Goal: Information Seeking & Learning: Learn about a topic

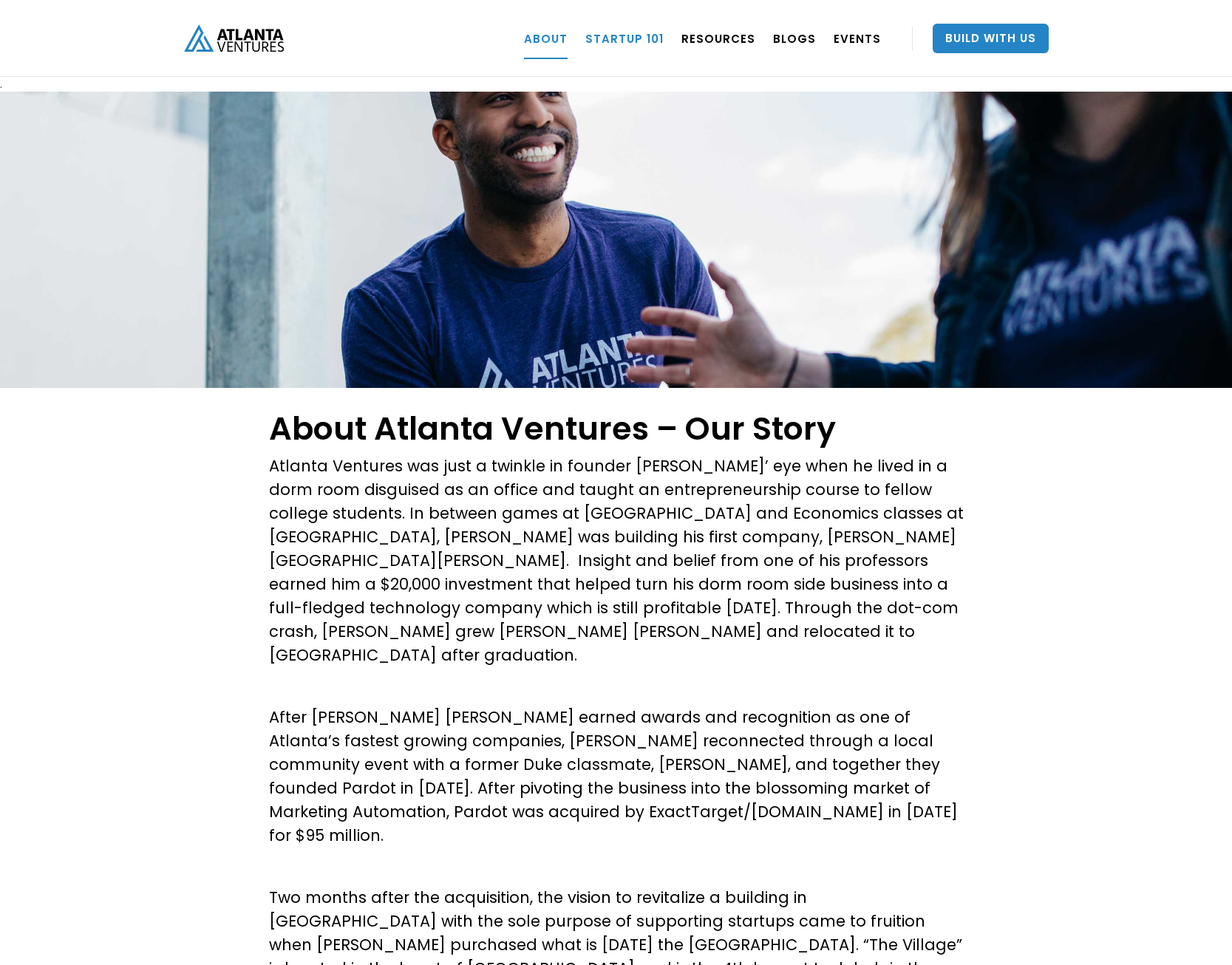
click at [643, 43] on link "Startup 101" at bounding box center [624, 38] width 78 height 41
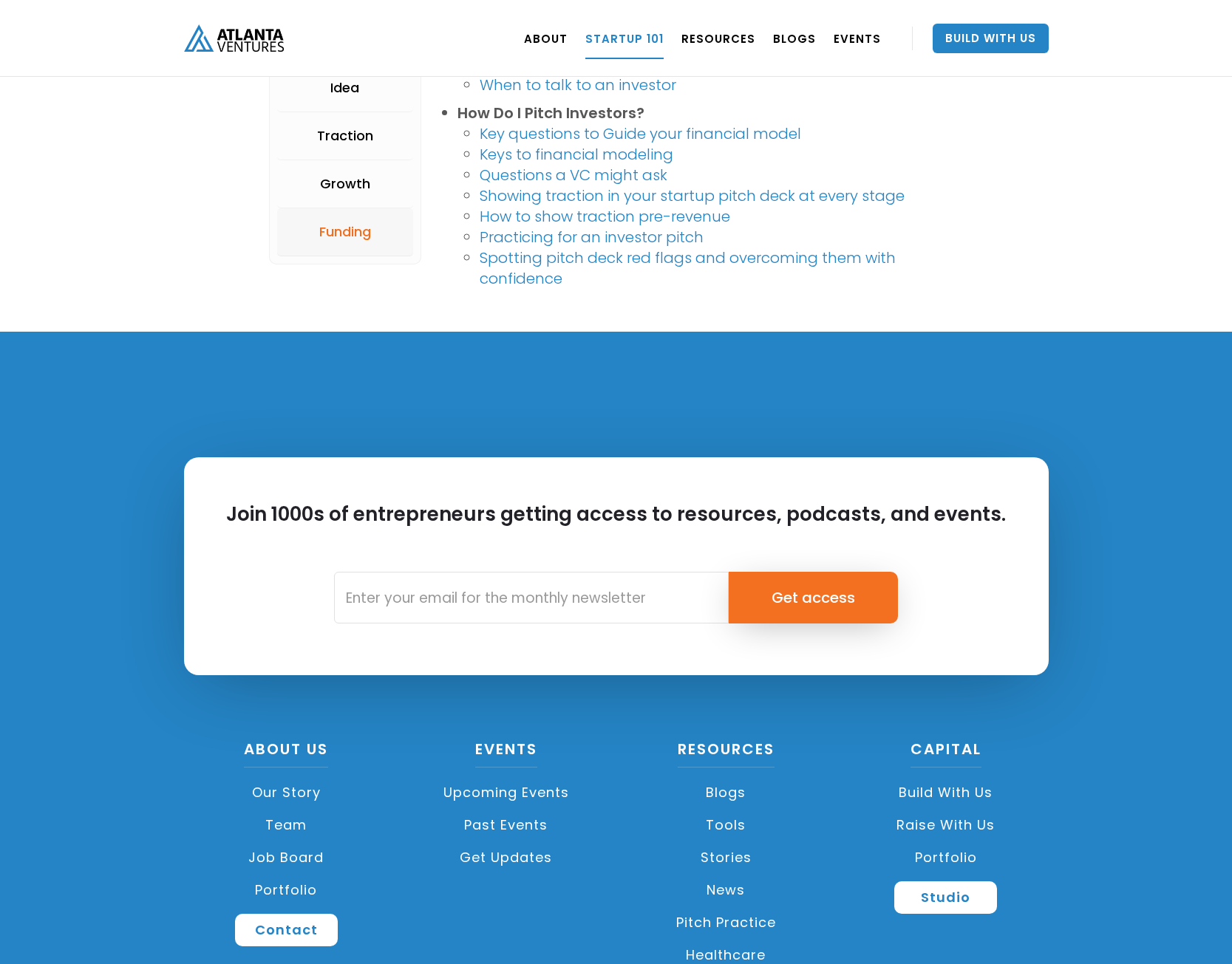
scroll to position [3307, 0]
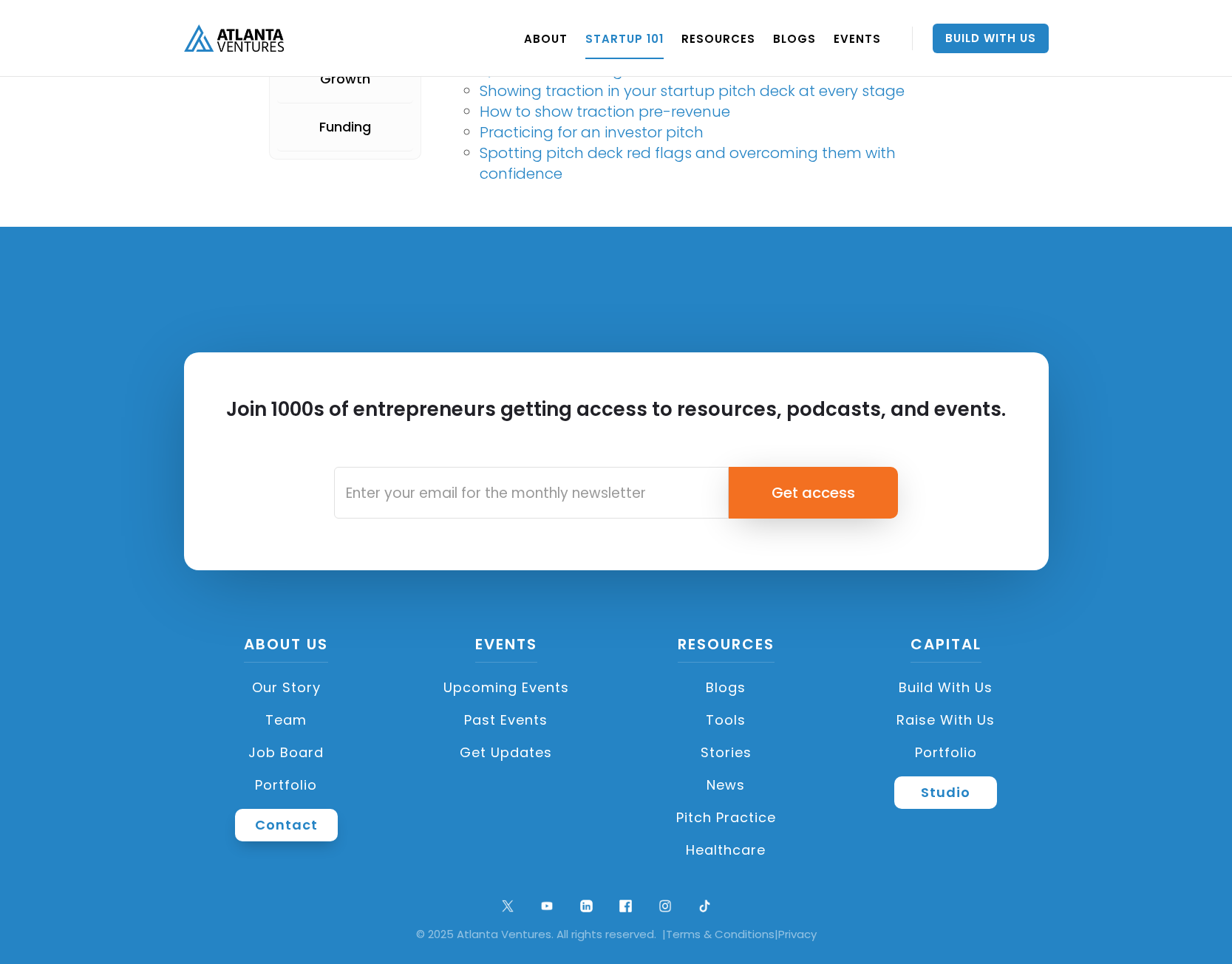
click at [311, 832] on link "Contact" at bounding box center [286, 825] width 103 height 32
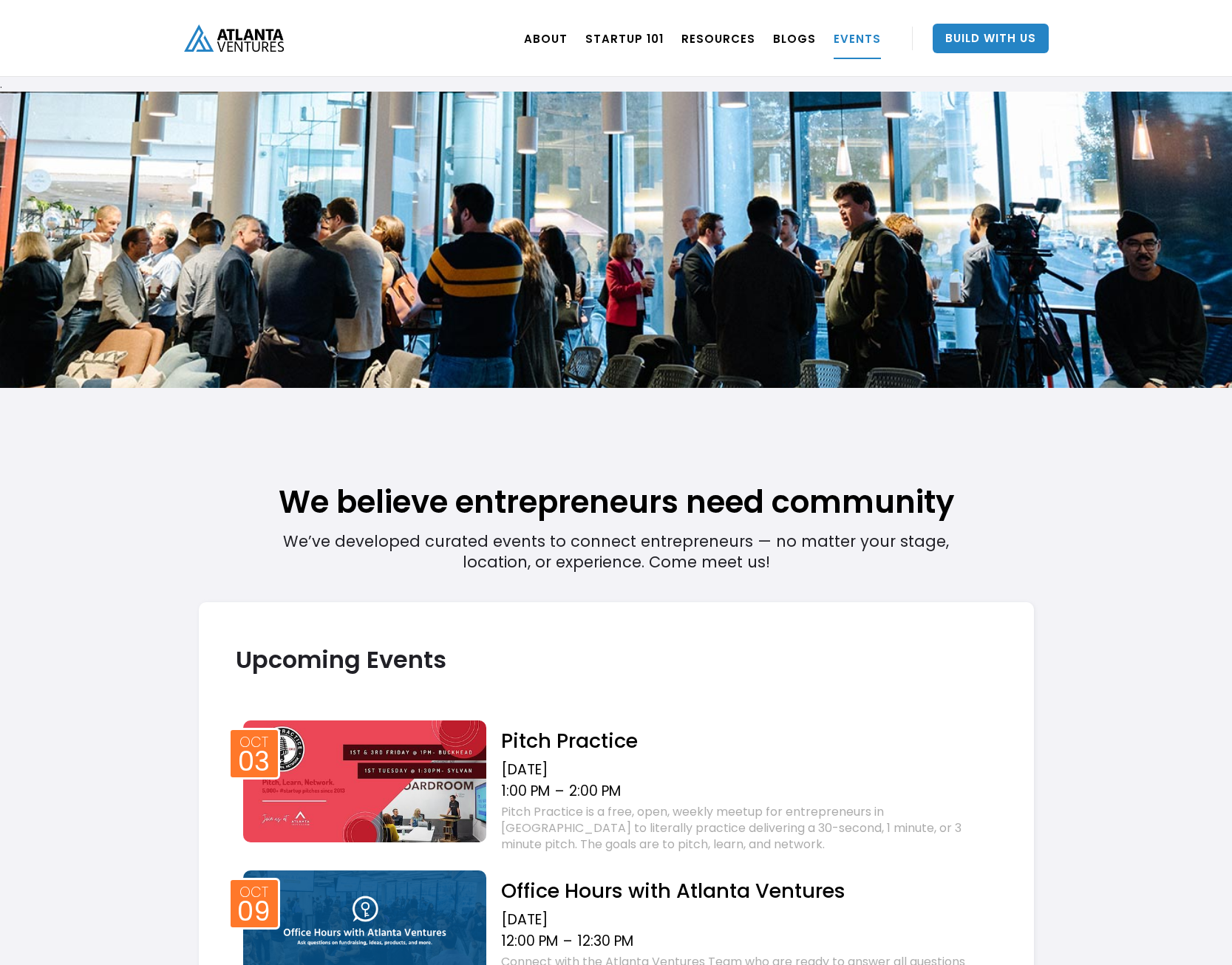
click at [552, 747] on h2 "Pitch Practice" at bounding box center [749, 740] width 495 height 26
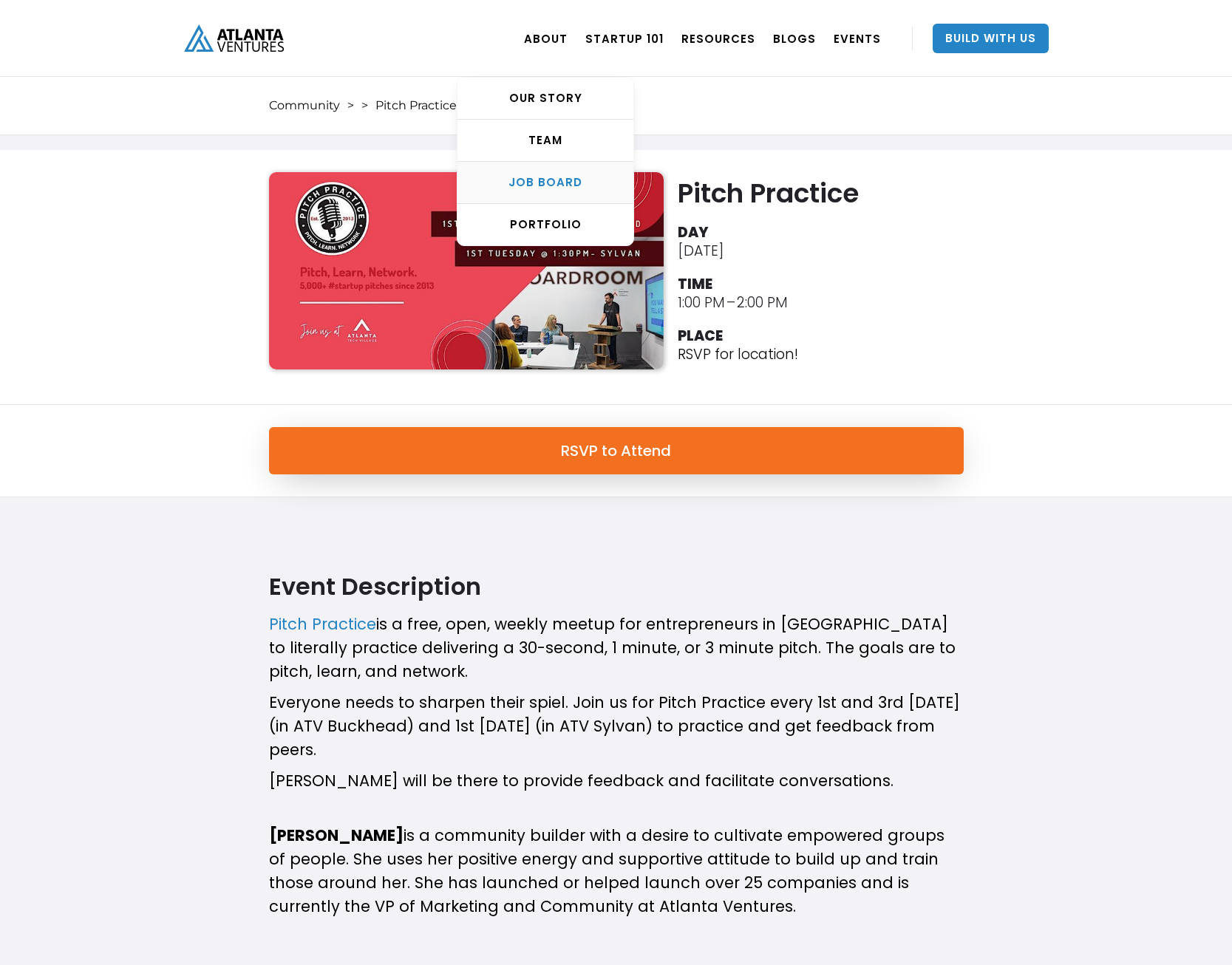
click at [550, 181] on div "Job Board" at bounding box center [546, 183] width 176 height 15
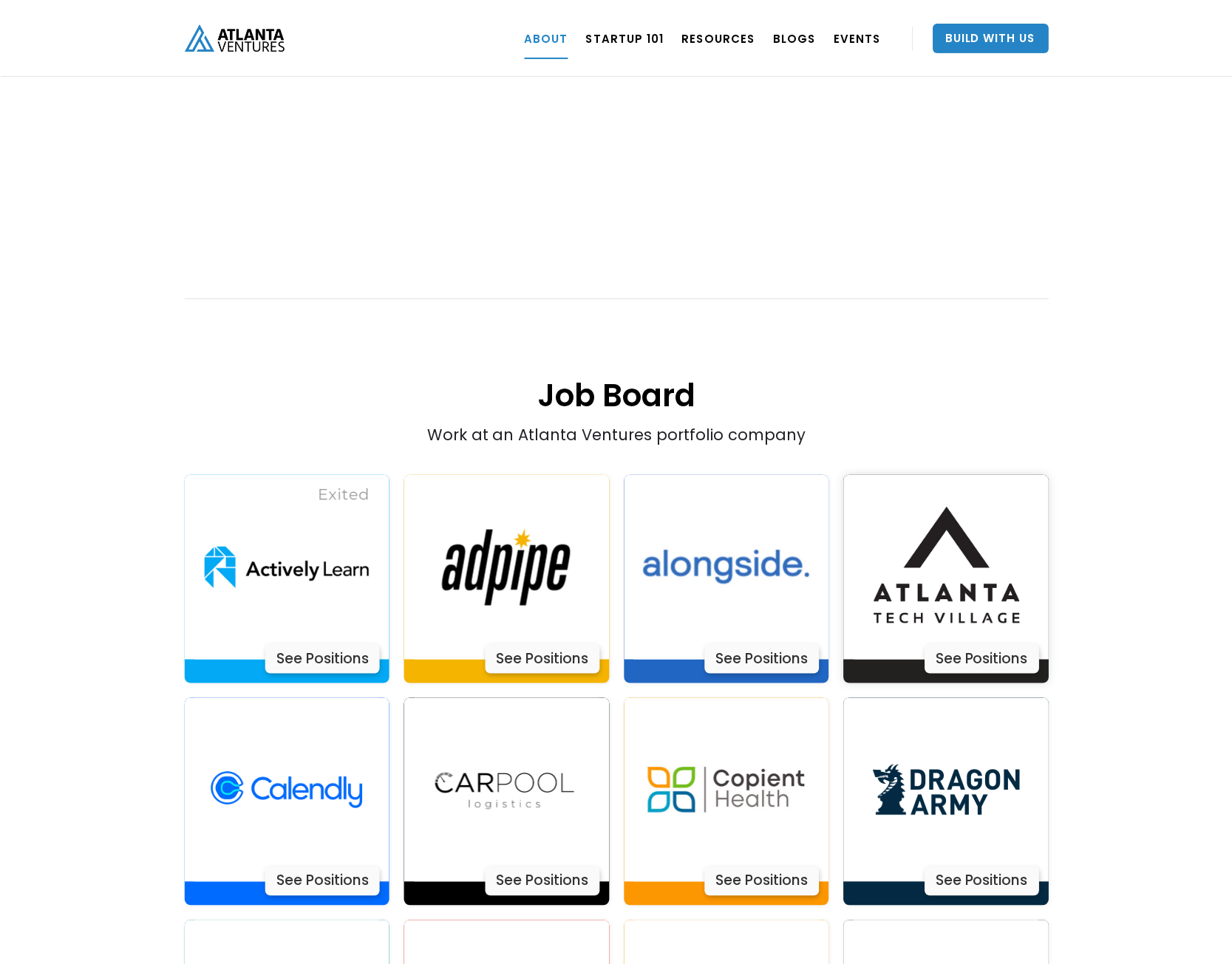
scroll to position [2703, 0]
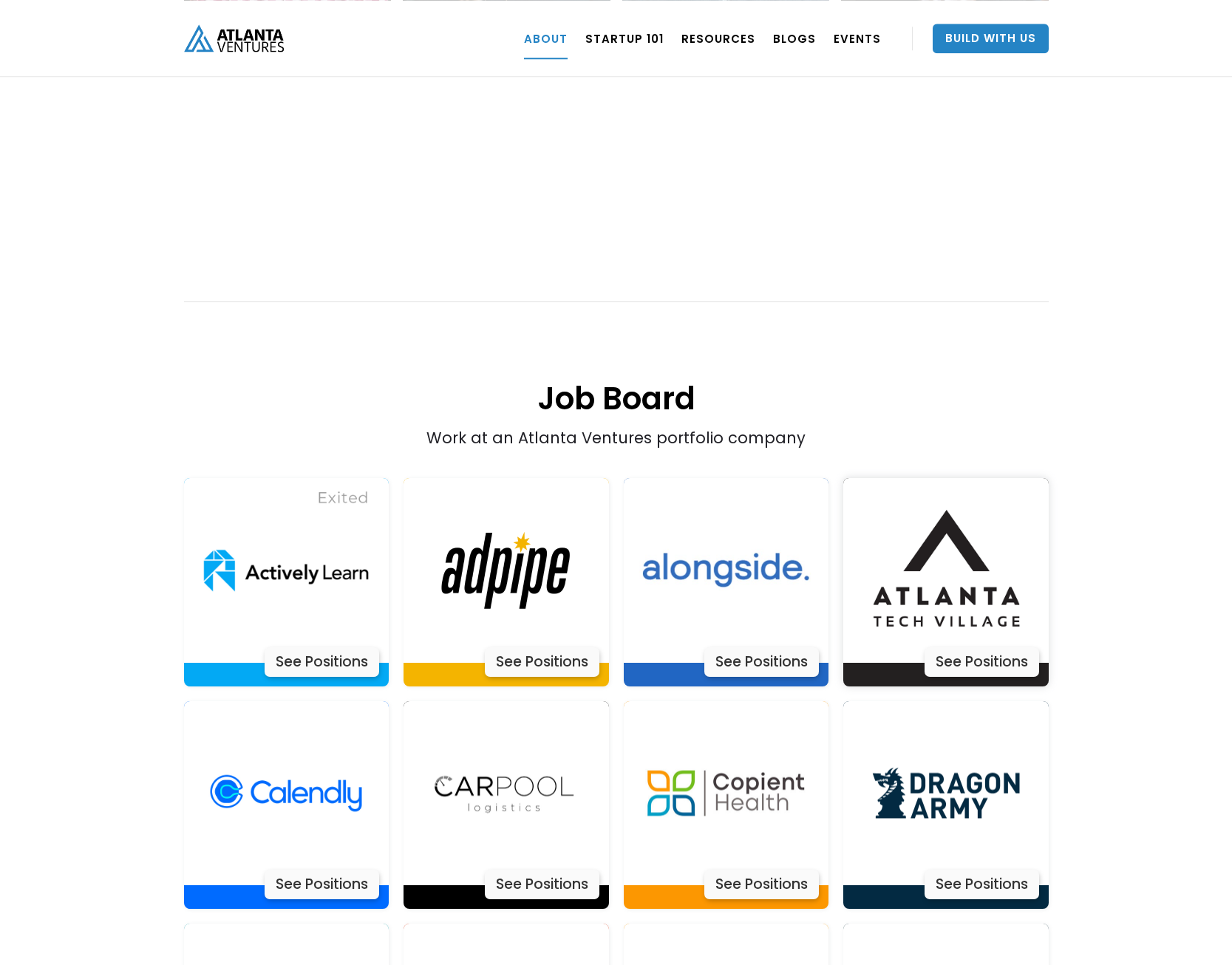
click at [985, 647] on div "See Positions" at bounding box center [981, 662] width 115 height 30
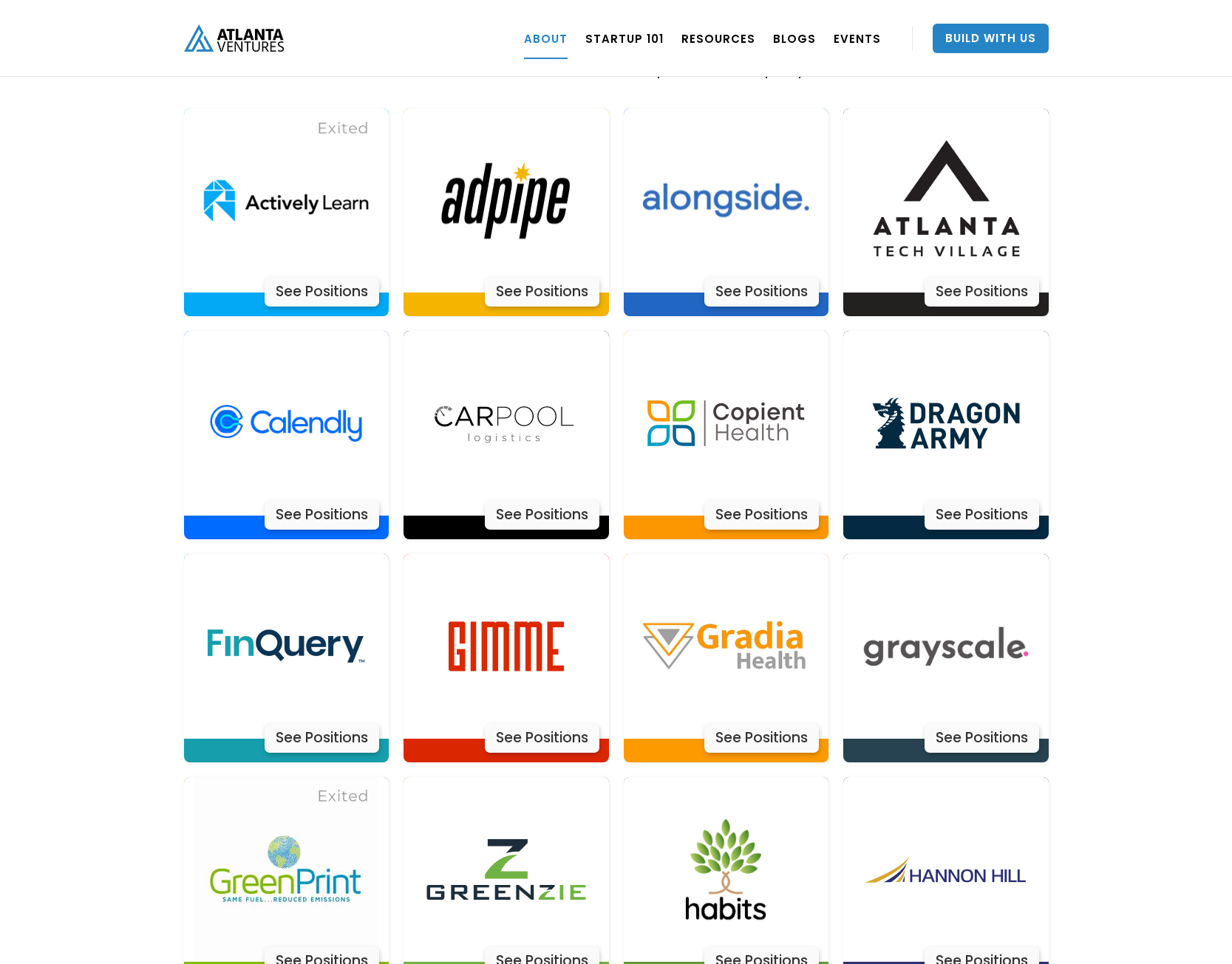
scroll to position [3080, 0]
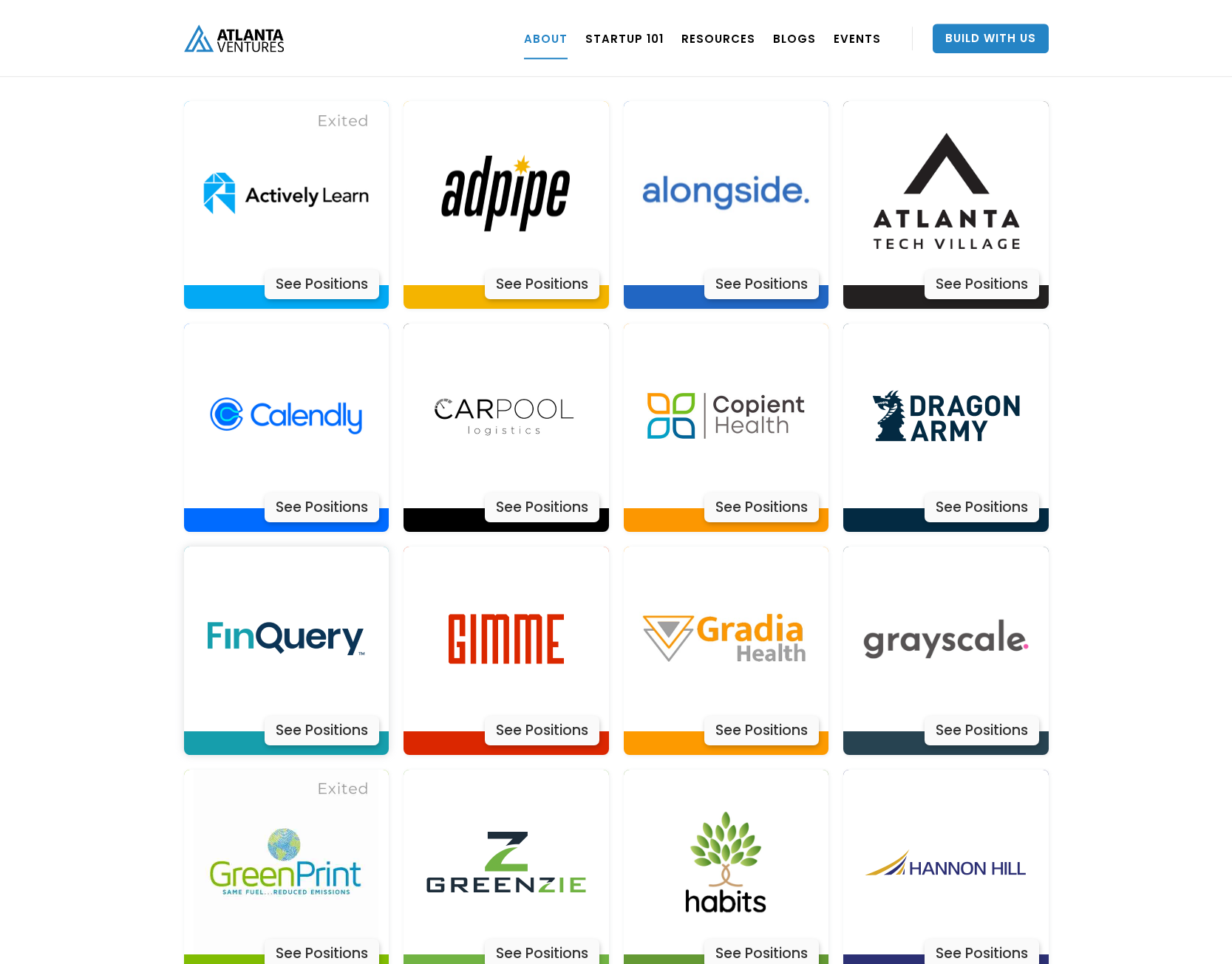
click at [340, 716] on div "See Positions" at bounding box center [322, 730] width 115 height 30
click at [725, 224] on div "Pitch Practice" at bounding box center [719, 225] width 176 height 15
click at [1095, 211] on div "About Atlanta Ventures – Our Story Atlanta Ventures was just a twinkle in found…" at bounding box center [616, 402] width 1232 height 6188
click at [956, 37] on link "Build With Us" at bounding box center [991, 38] width 116 height 30
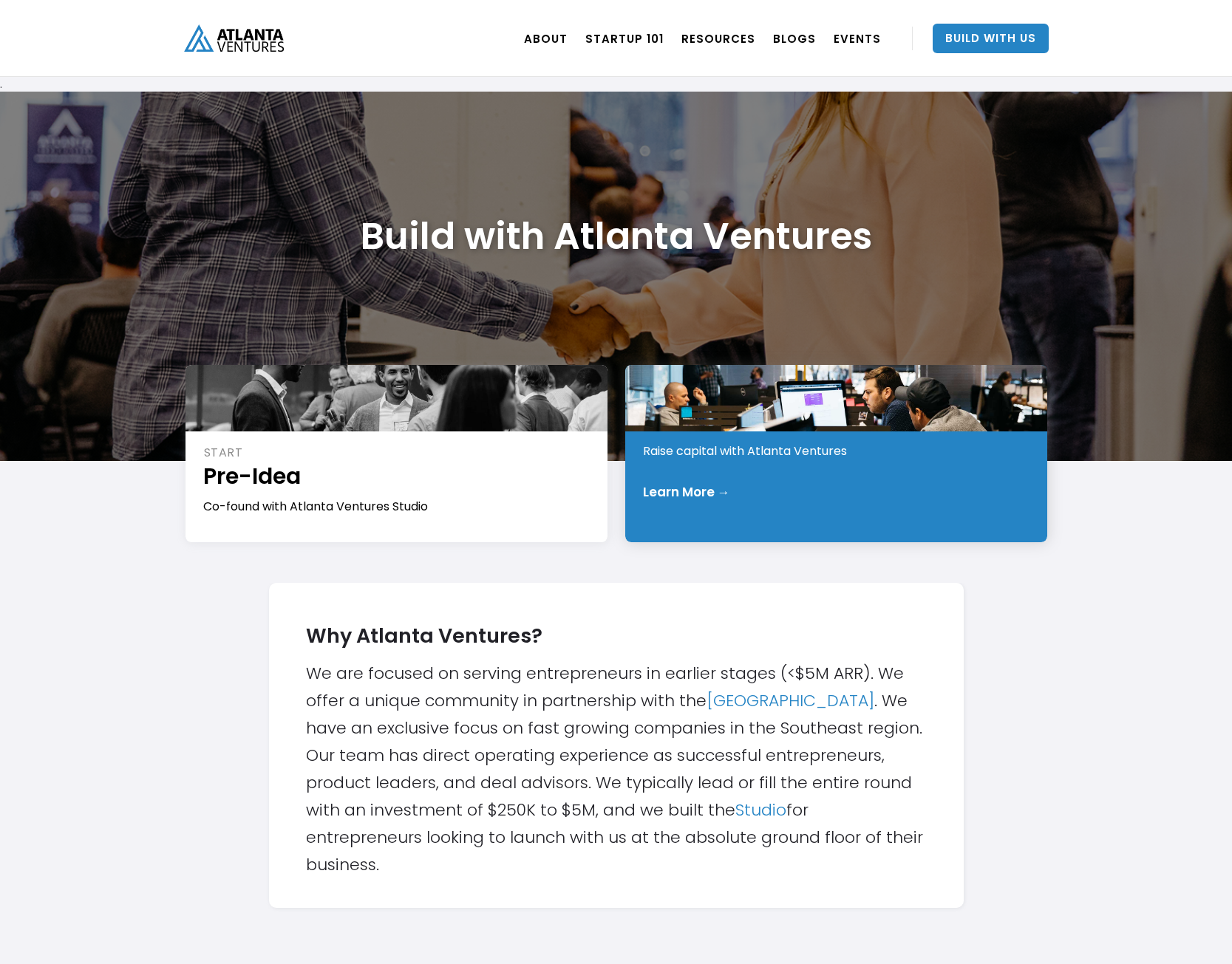
click at [703, 483] on div "INVEST Early Stage Raise capital with Atlanta Ventures Learn More →" at bounding box center [836, 453] width 422 height 177
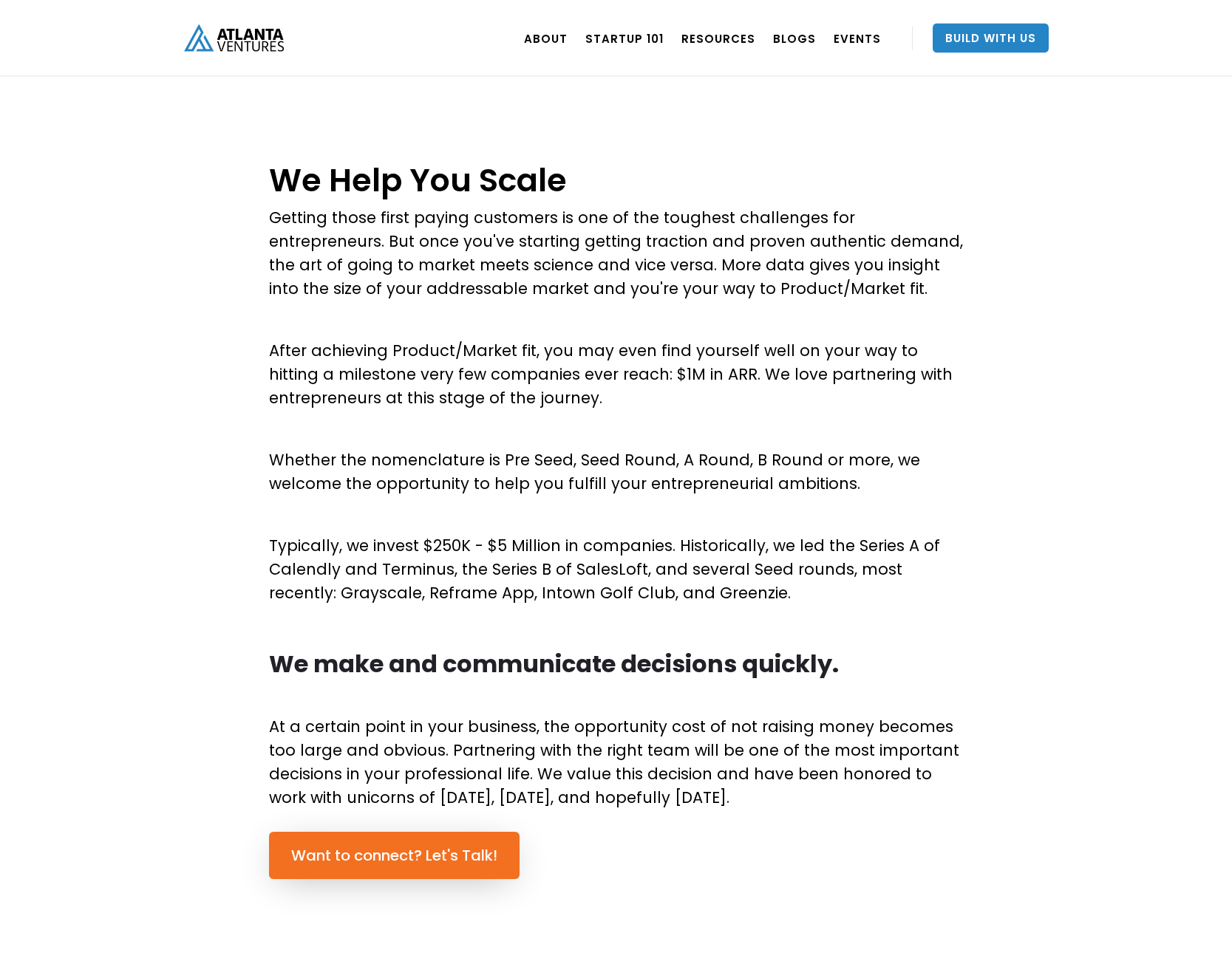
scroll to position [452, 0]
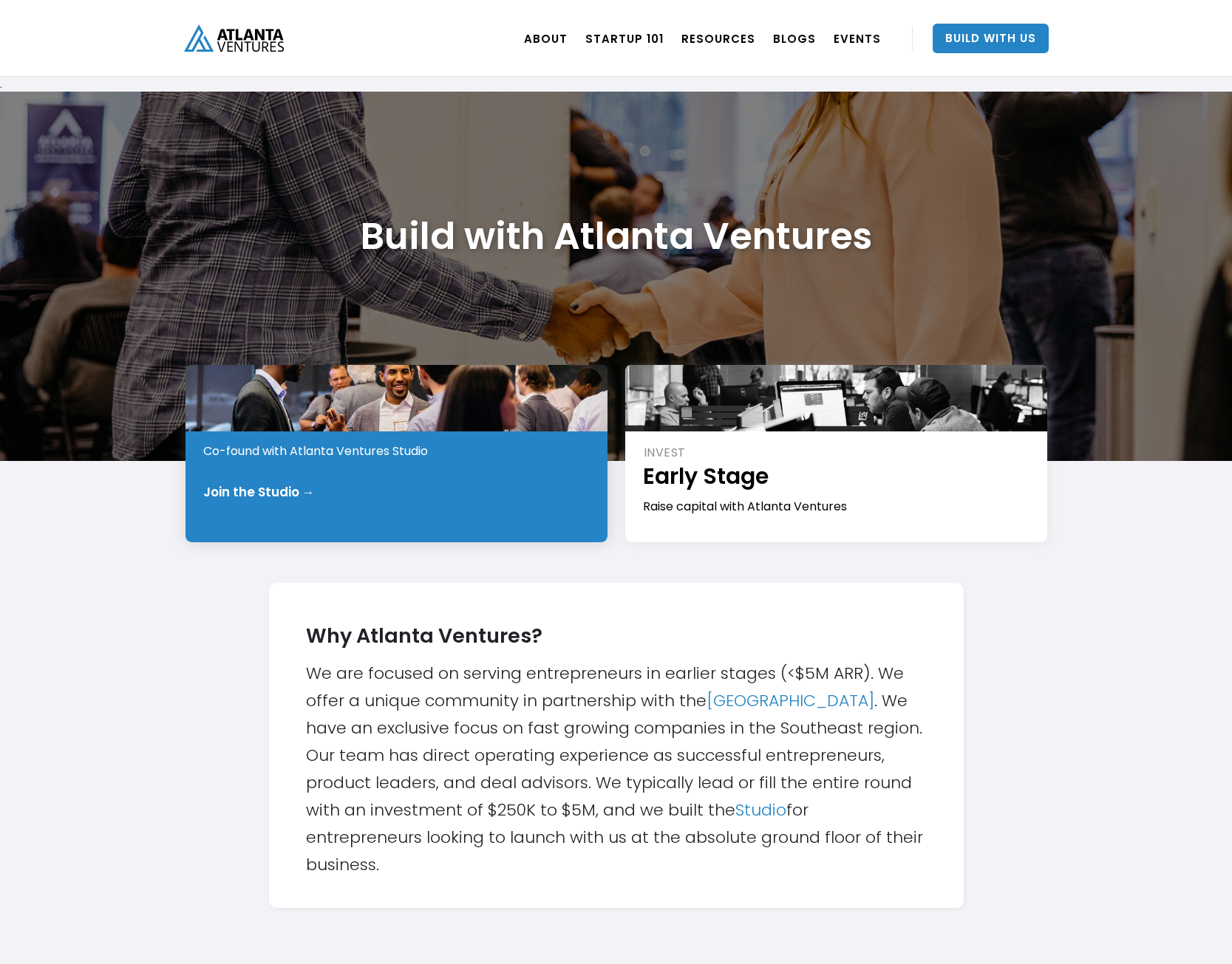
click at [282, 469] on div "START Pre-Idea Co-found with Atlanta Ventures Studio Join the Studio →" at bounding box center [396, 453] width 422 height 177
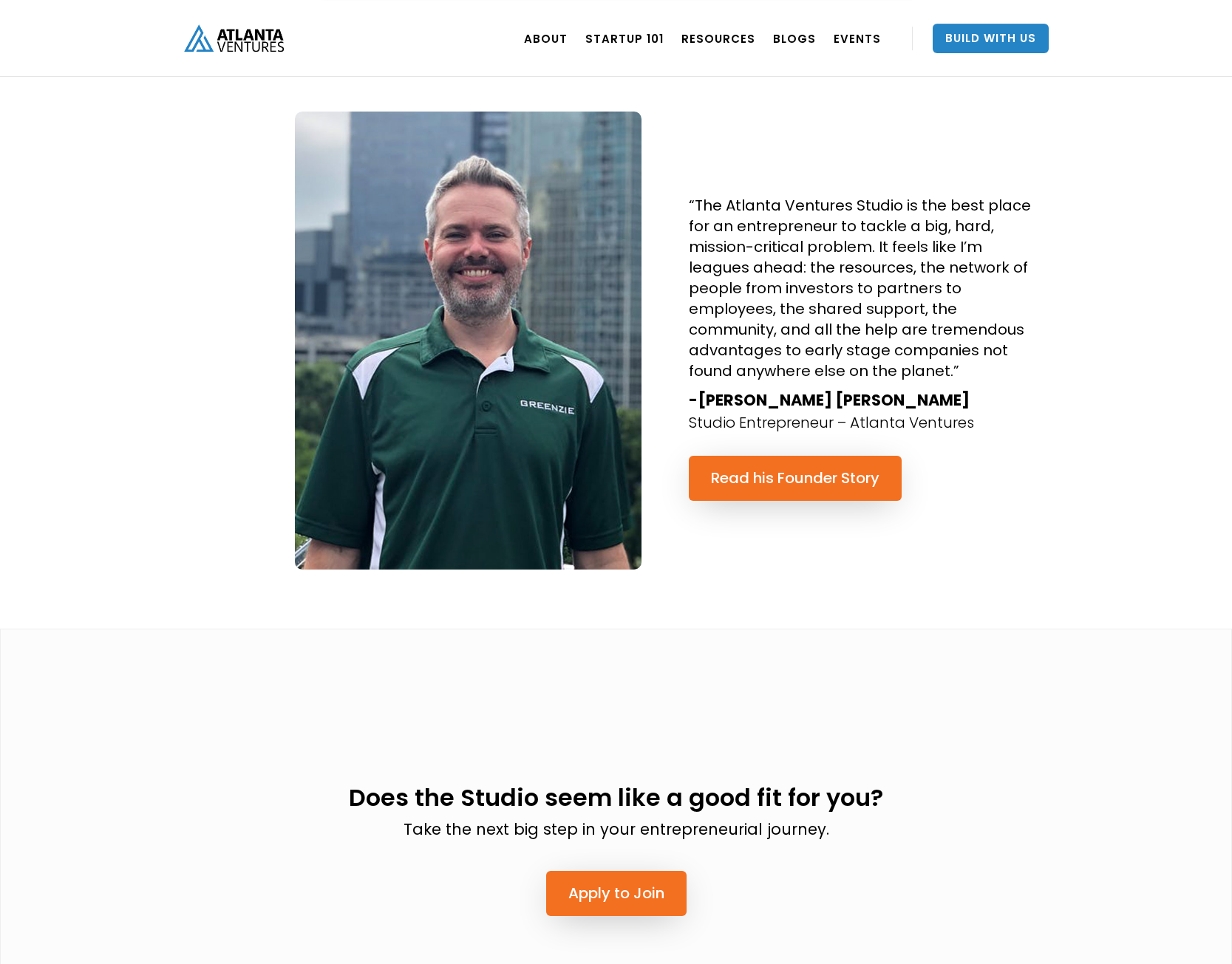
scroll to position [3164, 0]
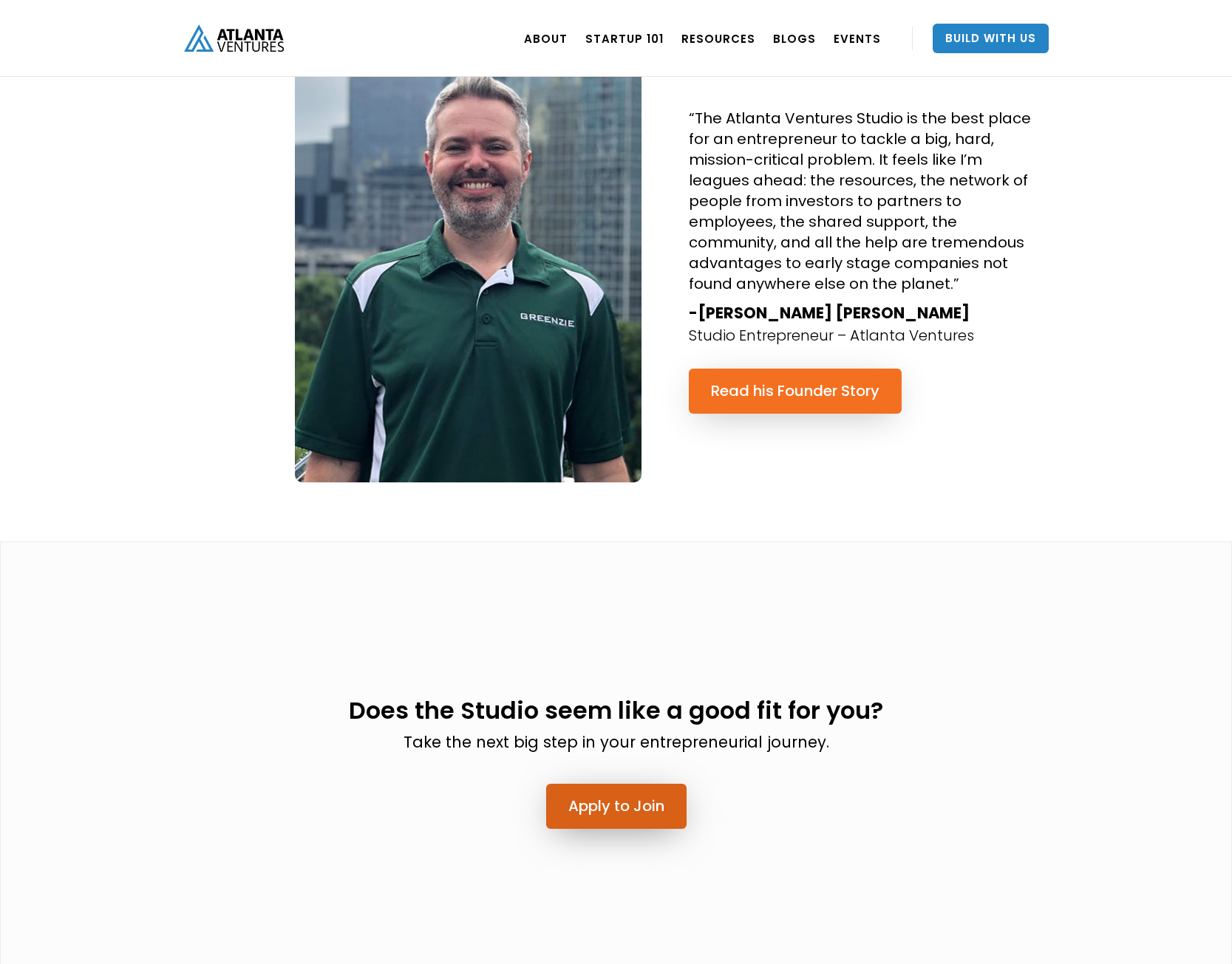
click at [604, 784] on link "Apply to Join" at bounding box center [616, 806] width 141 height 45
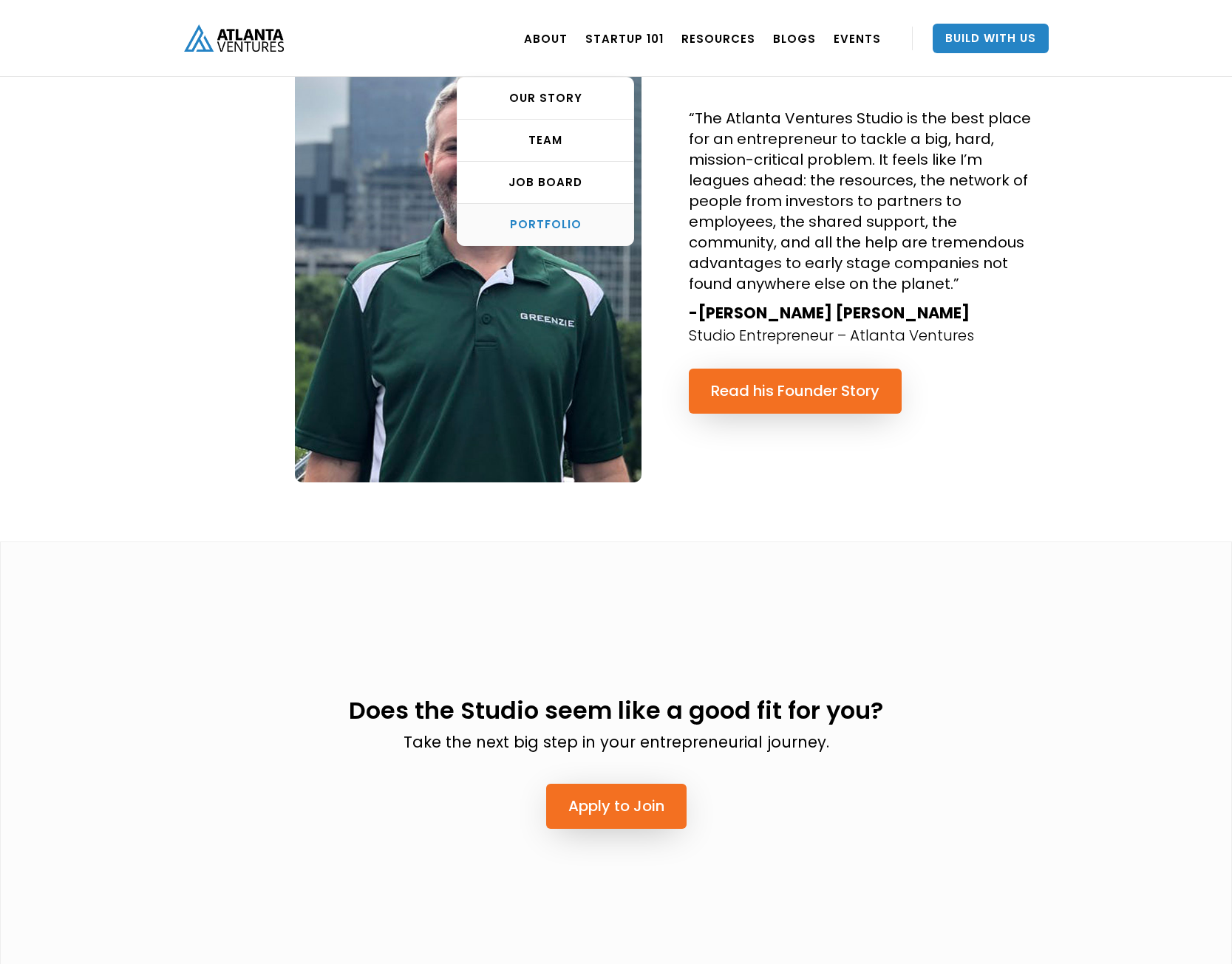
click at [543, 224] on div "PORTFOLIO" at bounding box center [546, 225] width 176 height 15
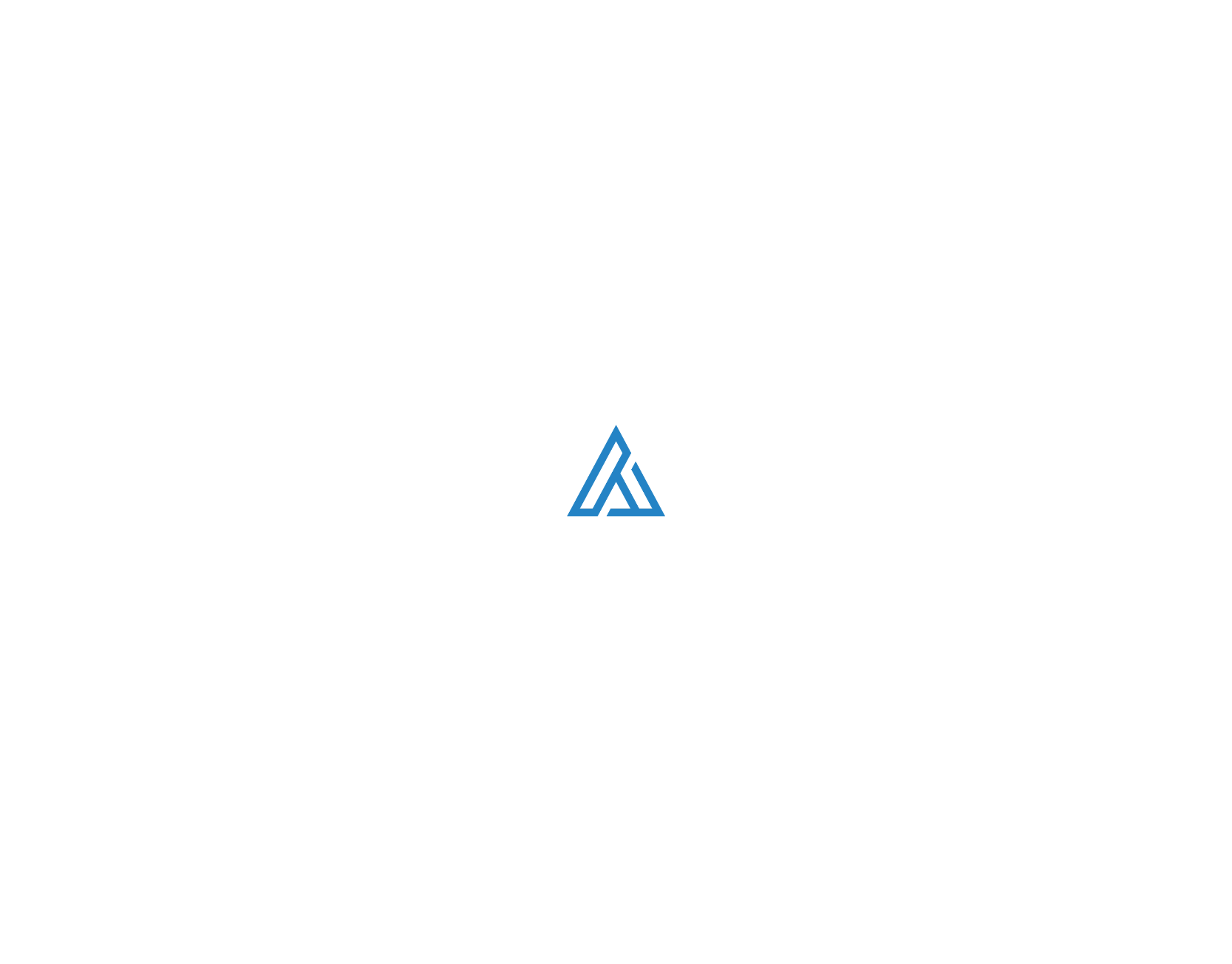
scroll to position [927, 0]
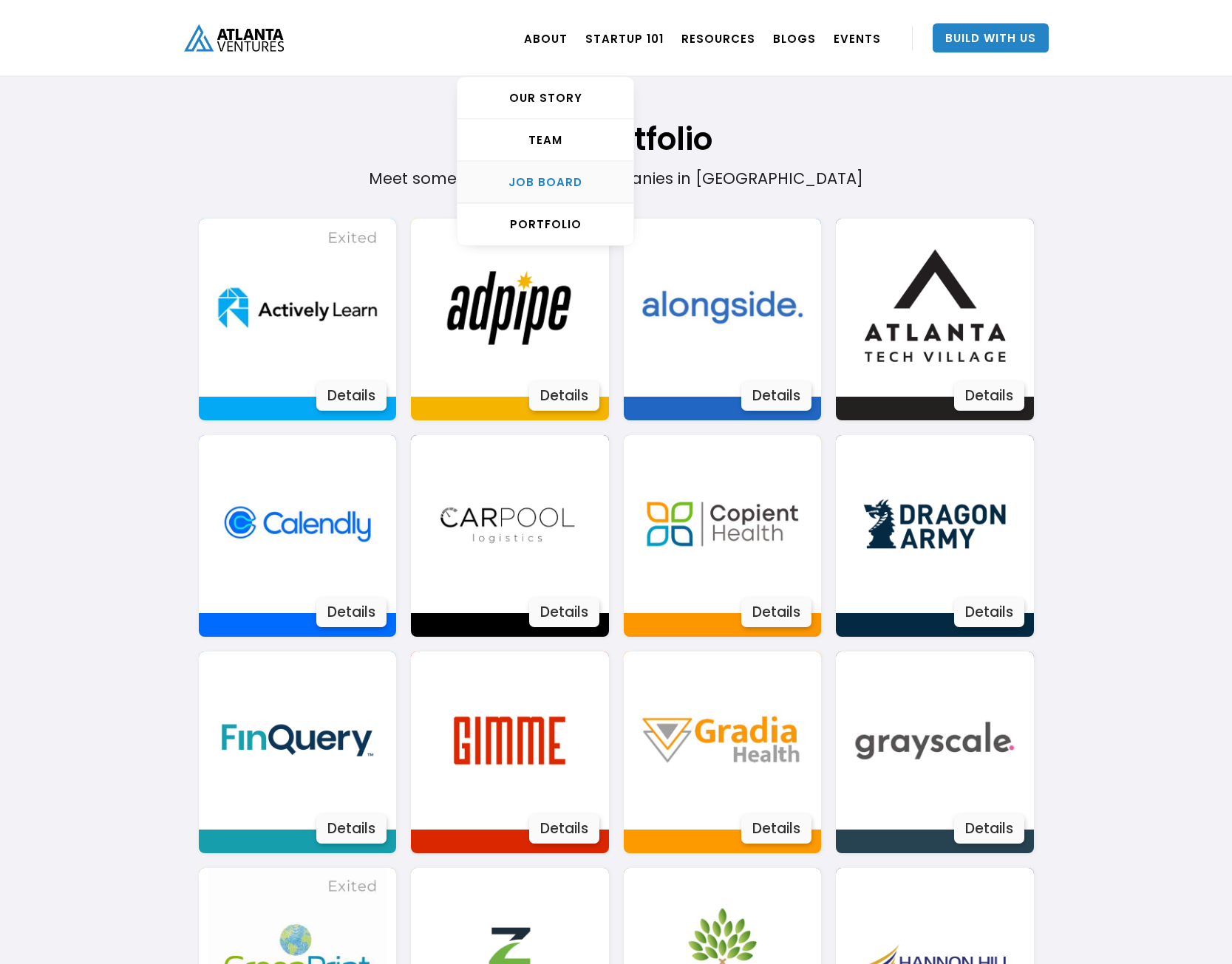
click at [540, 172] on link "Job Board" at bounding box center [546, 183] width 176 height 42
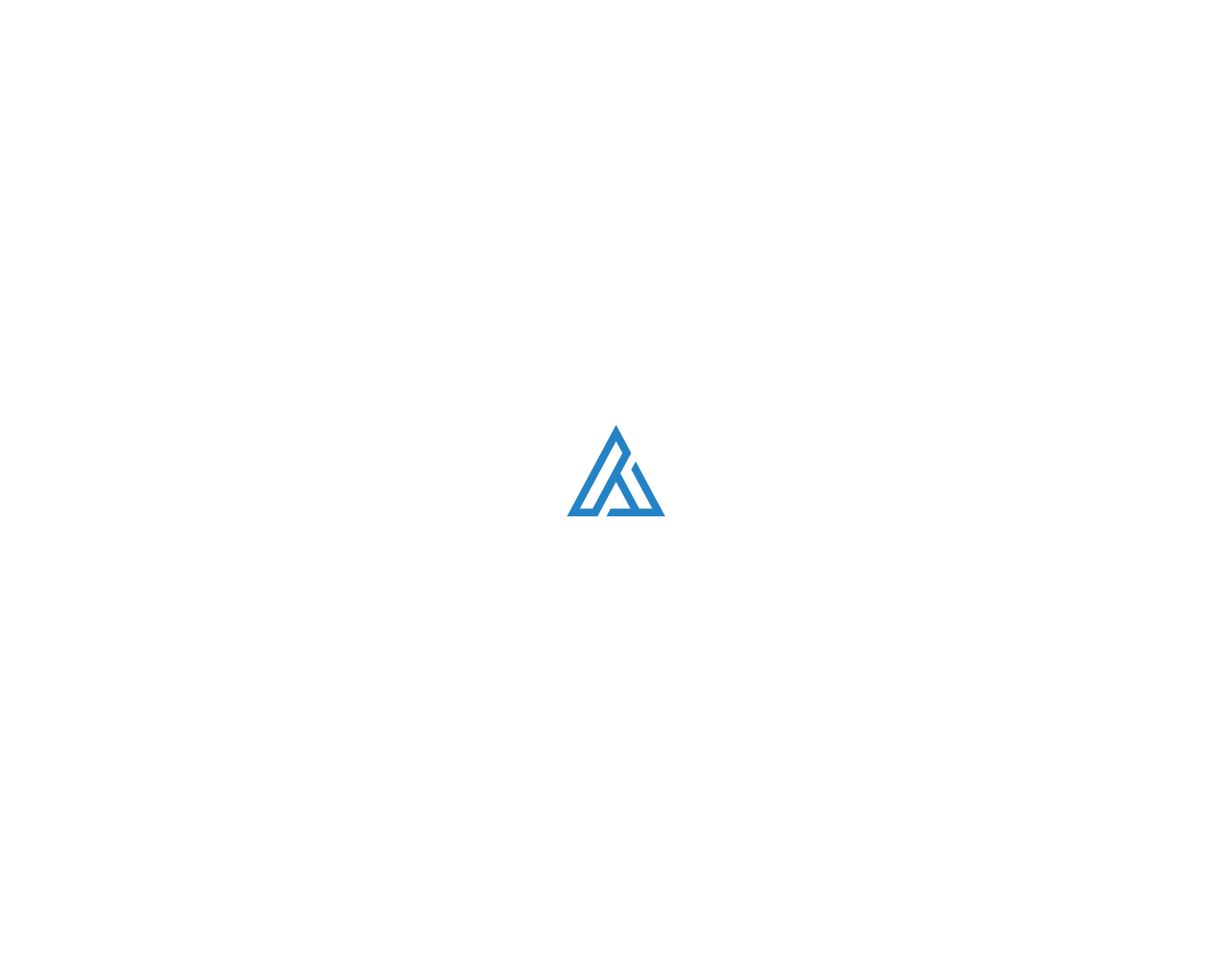
scroll to position [2854, 0]
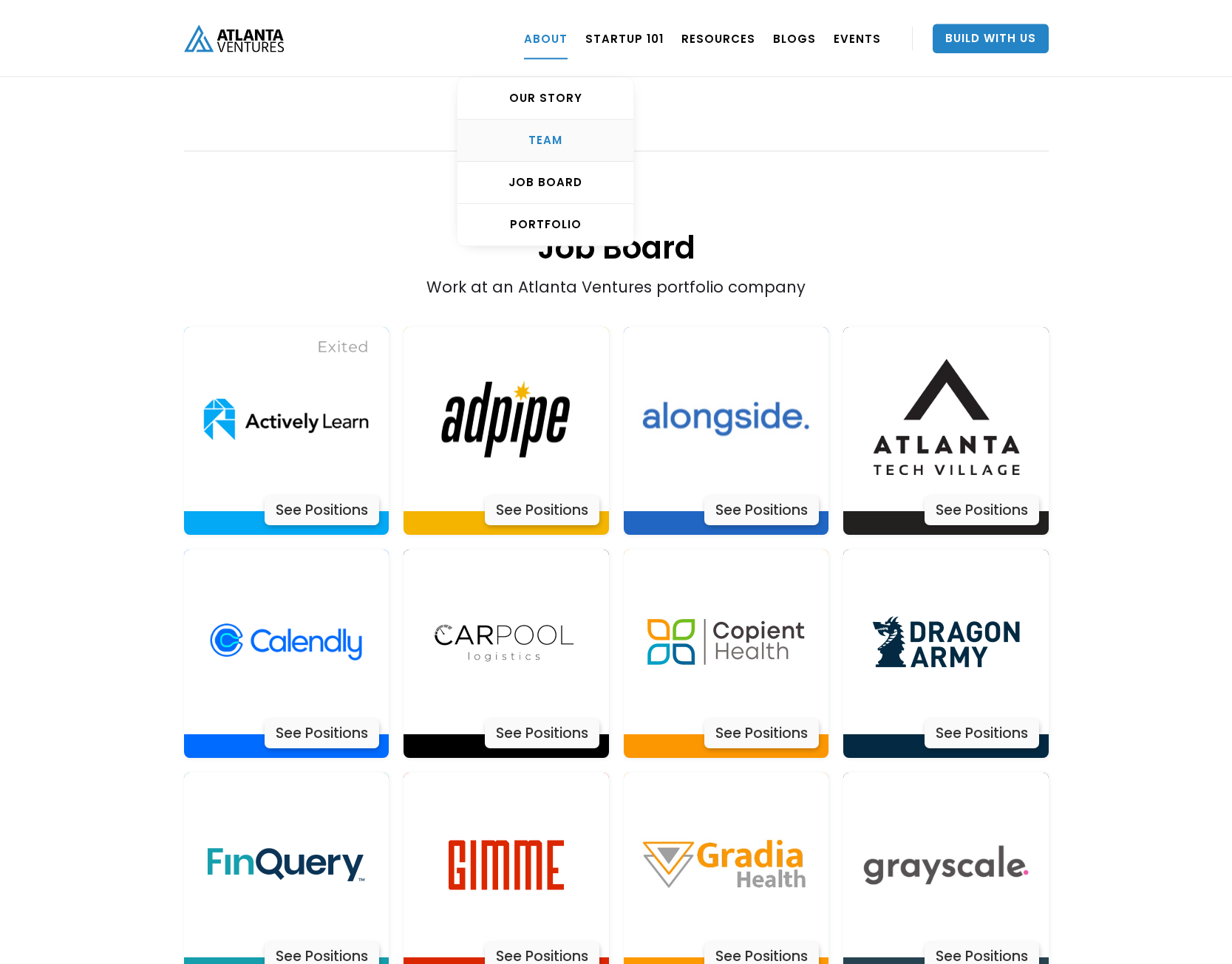
click at [546, 141] on div "TEAM" at bounding box center [546, 141] width 176 height 15
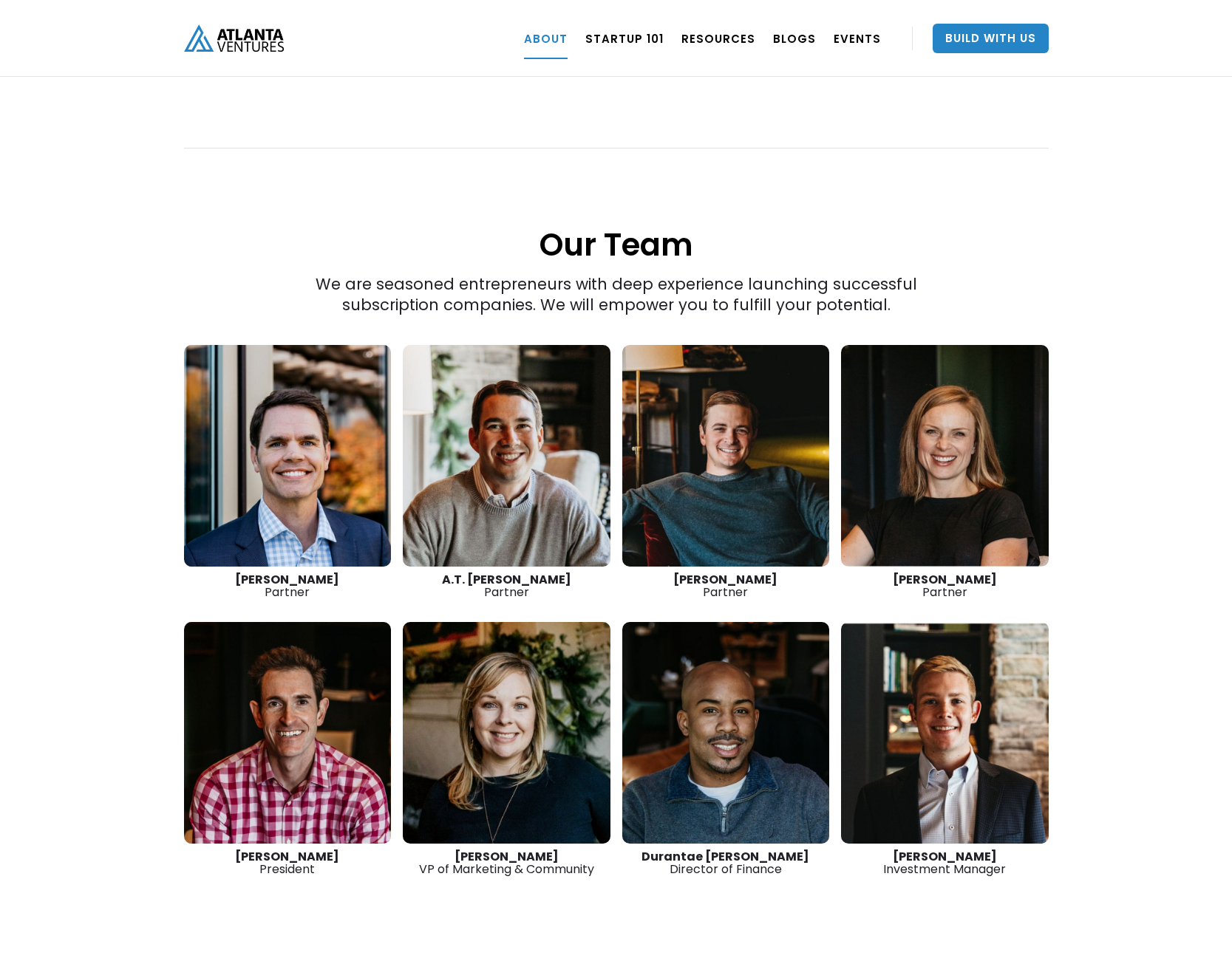
scroll to position [1892, 0]
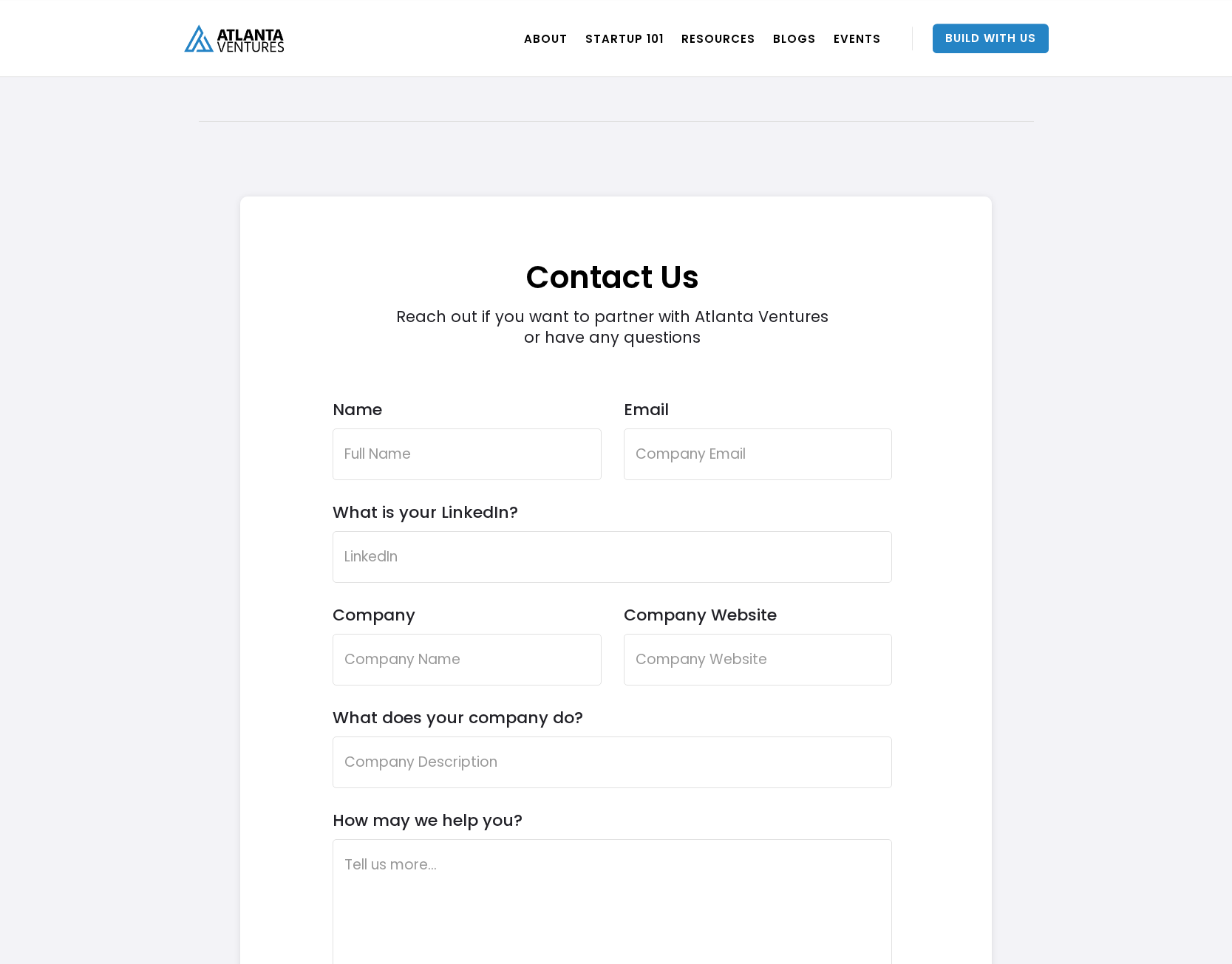
scroll to position [4064, 0]
